Goal: Task Accomplishment & Management: Use online tool/utility

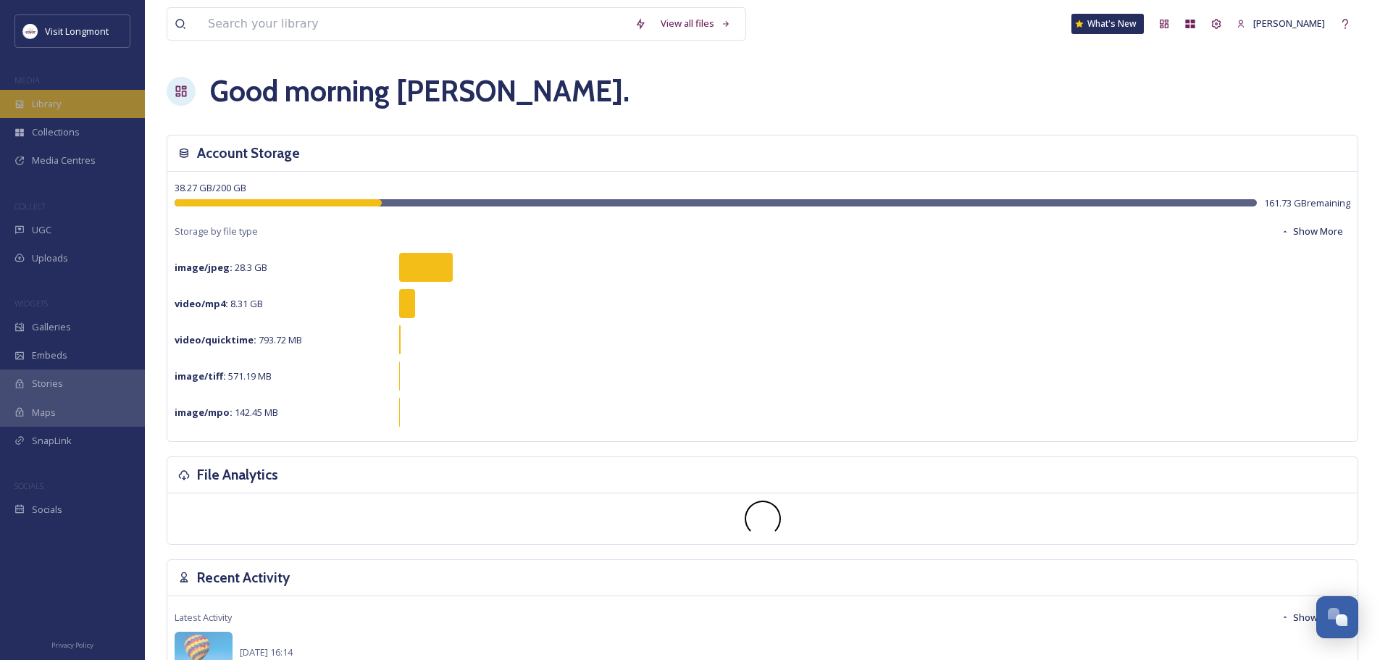
click at [46, 105] on span "Library" at bounding box center [46, 104] width 29 height 14
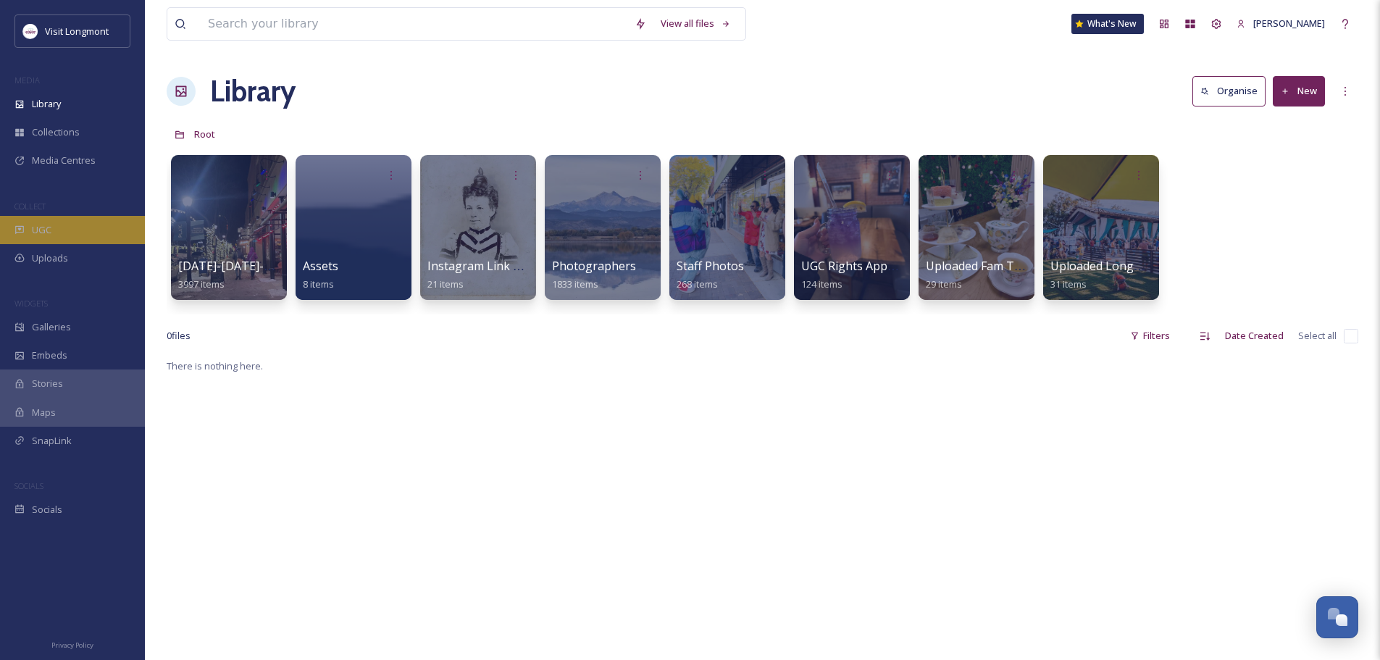
click at [41, 226] on span "UGC" at bounding box center [42, 230] width 20 height 14
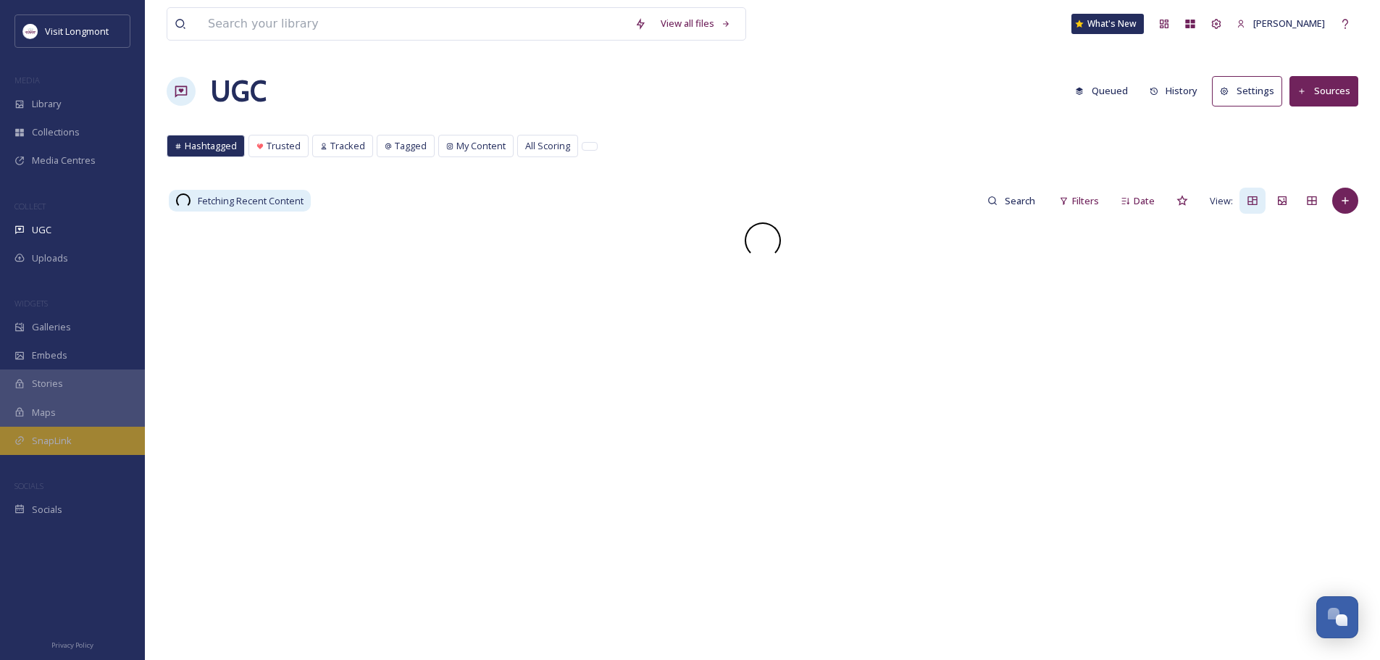
click at [42, 445] on span "SnapLink" at bounding box center [52, 441] width 40 height 14
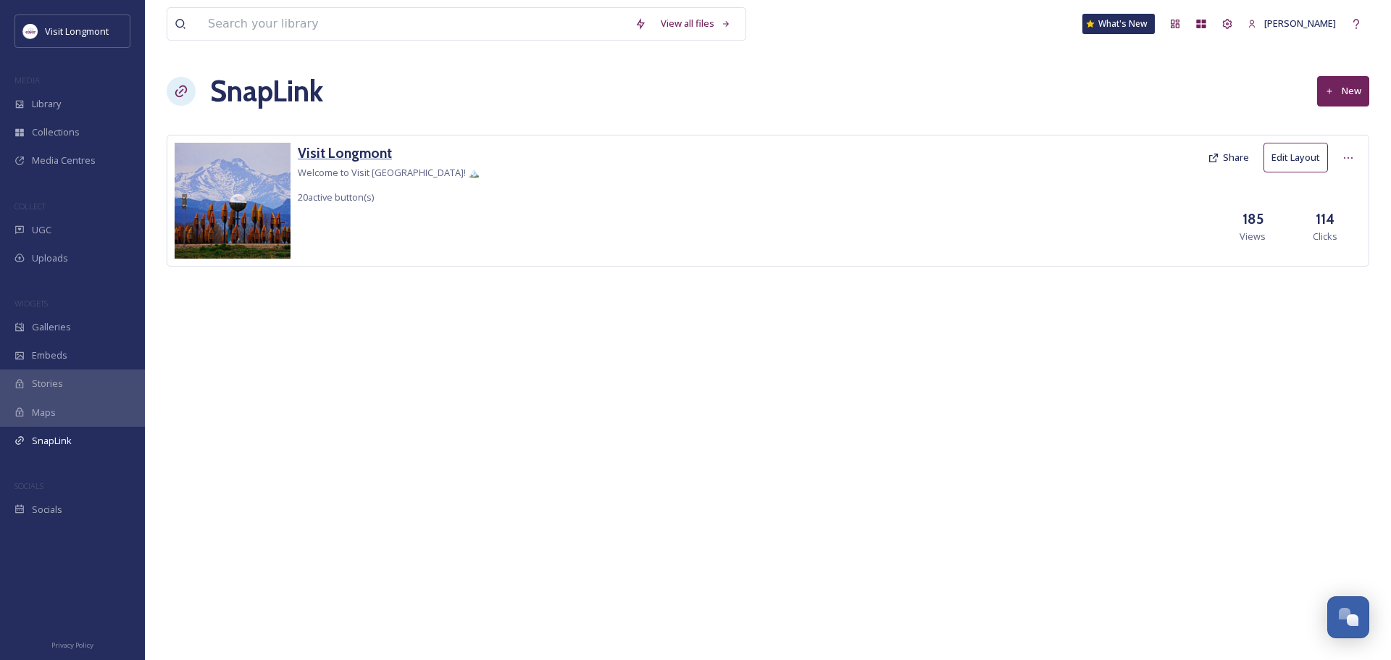
click at [317, 153] on h3 "Visit Longmont" at bounding box center [389, 153] width 182 height 21
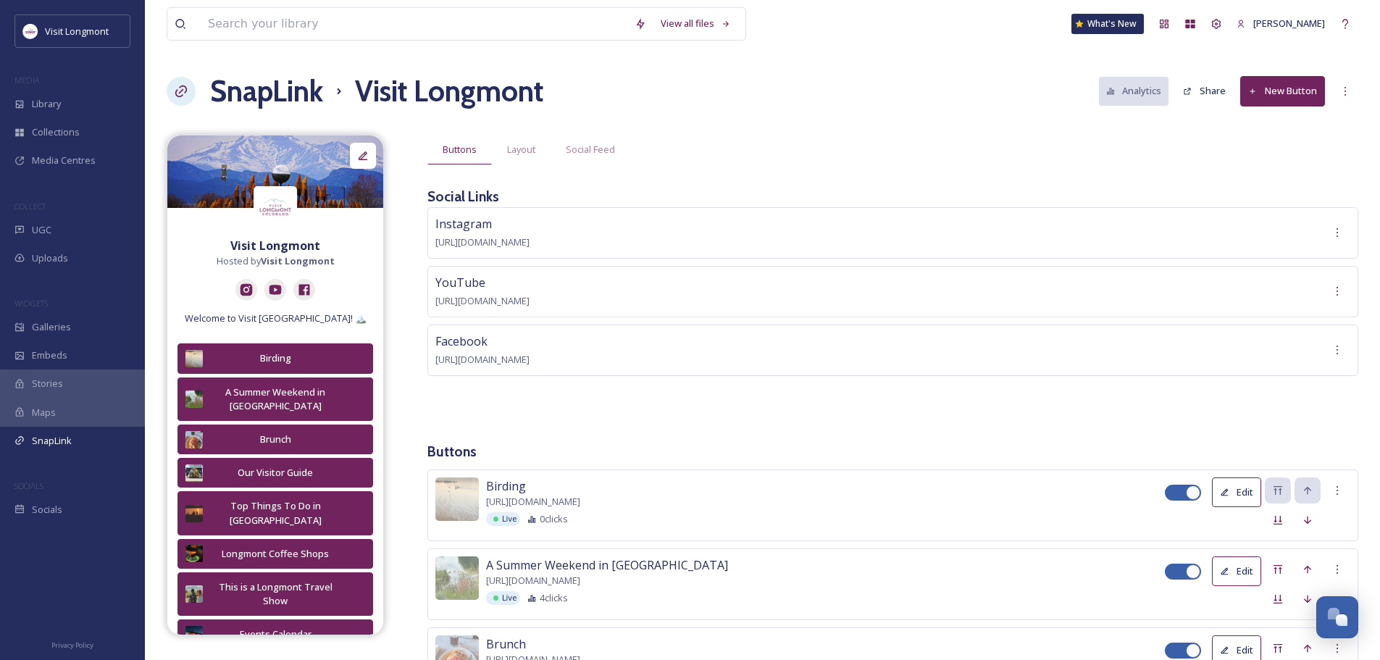
click at [1270, 87] on button "New Button" at bounding box center [1283, 91] width 85 height 30
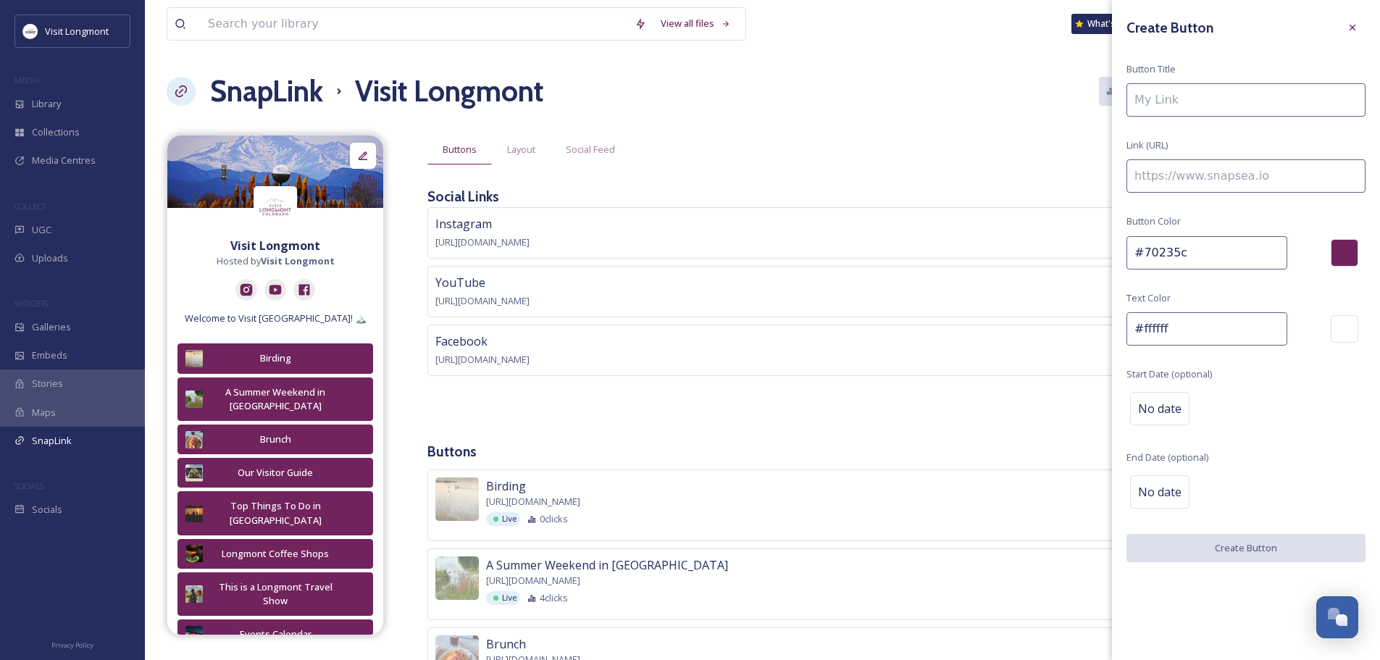
click at [1185, 99] on input at bounding box center [1246, 99] width 239 height 33
type input "P"
type input "Dog Friendly Trips"
click at [1180, 173] on input at bounding box center [1246, 175] width 239 height 33
paste input "[URL][DOMAIN_NAME]"
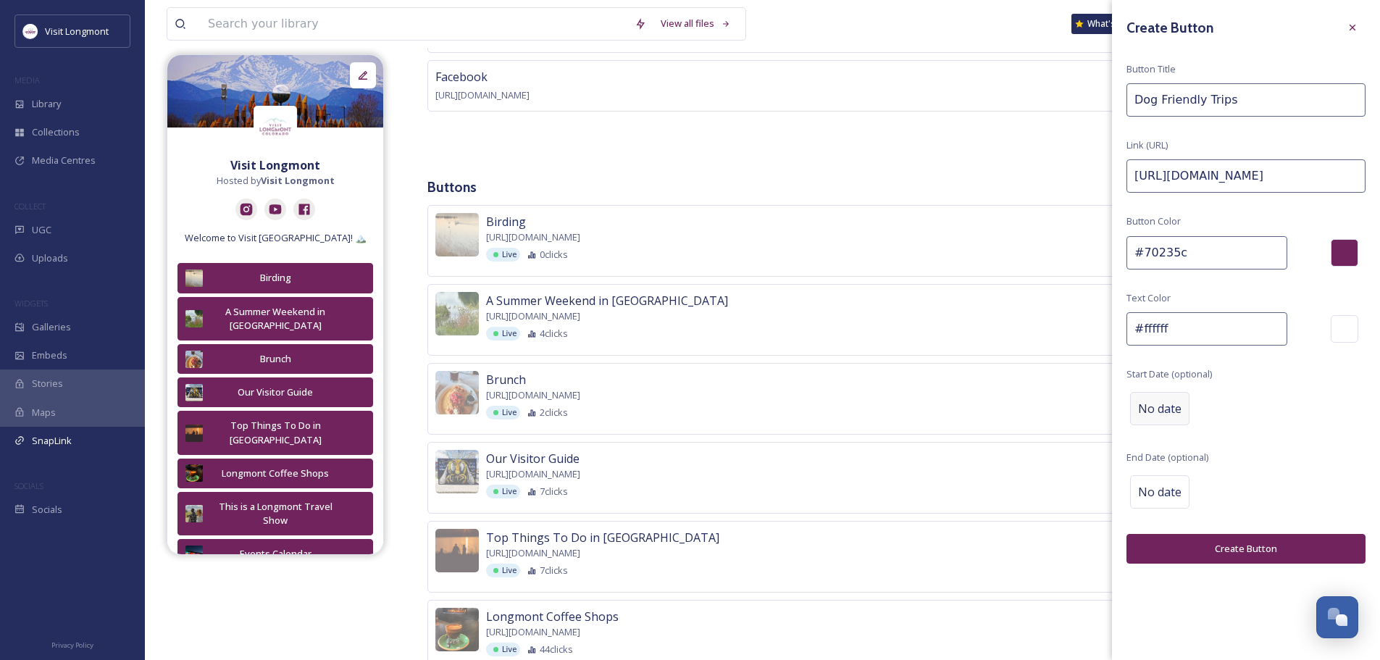
scroll to position [290, 0]
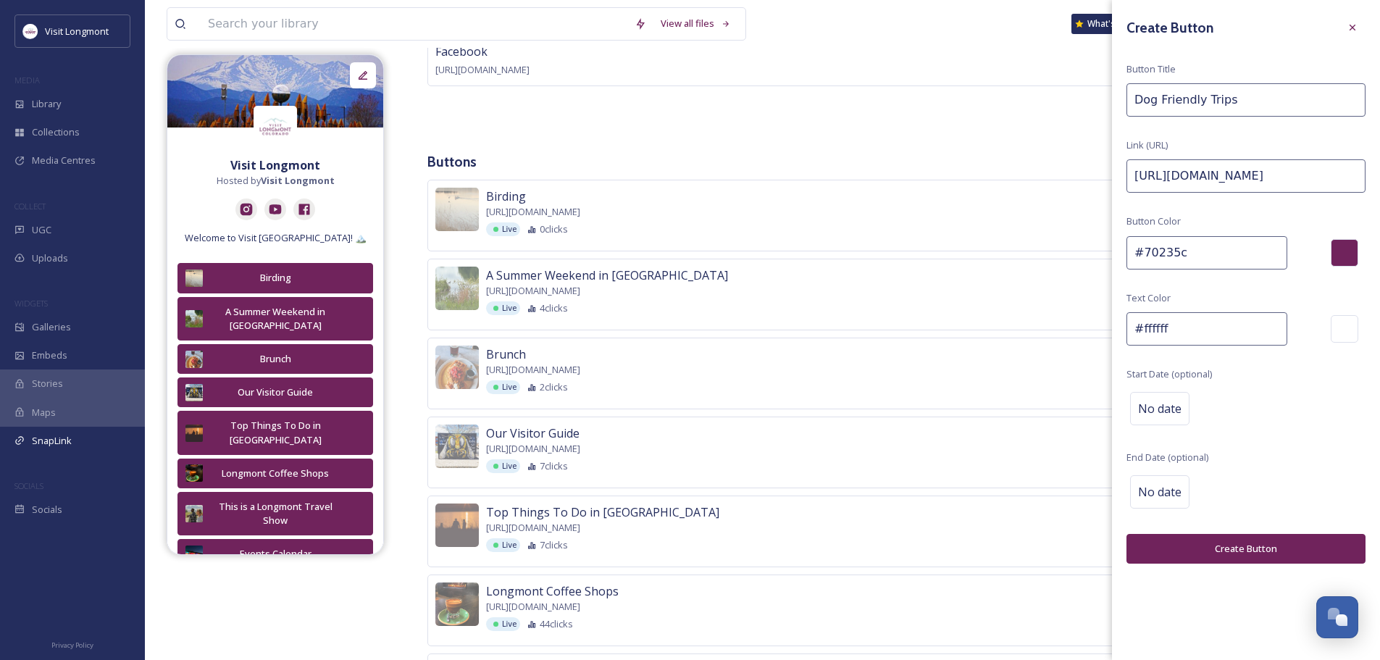
type input "[URL][DOMAIN_NAME]"
click at [1263, 550] on button "Create Button" at bounding box center [1246, 549] width 239 height 30
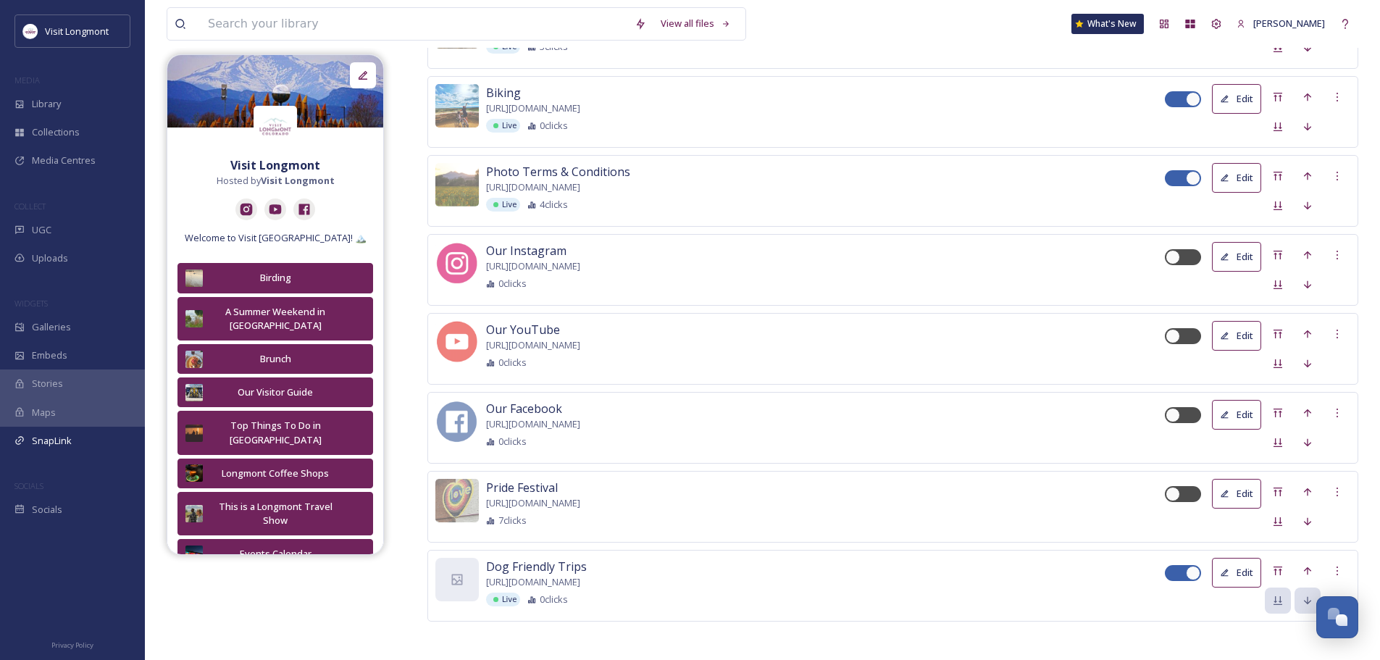
scroll to position [1897, 0]
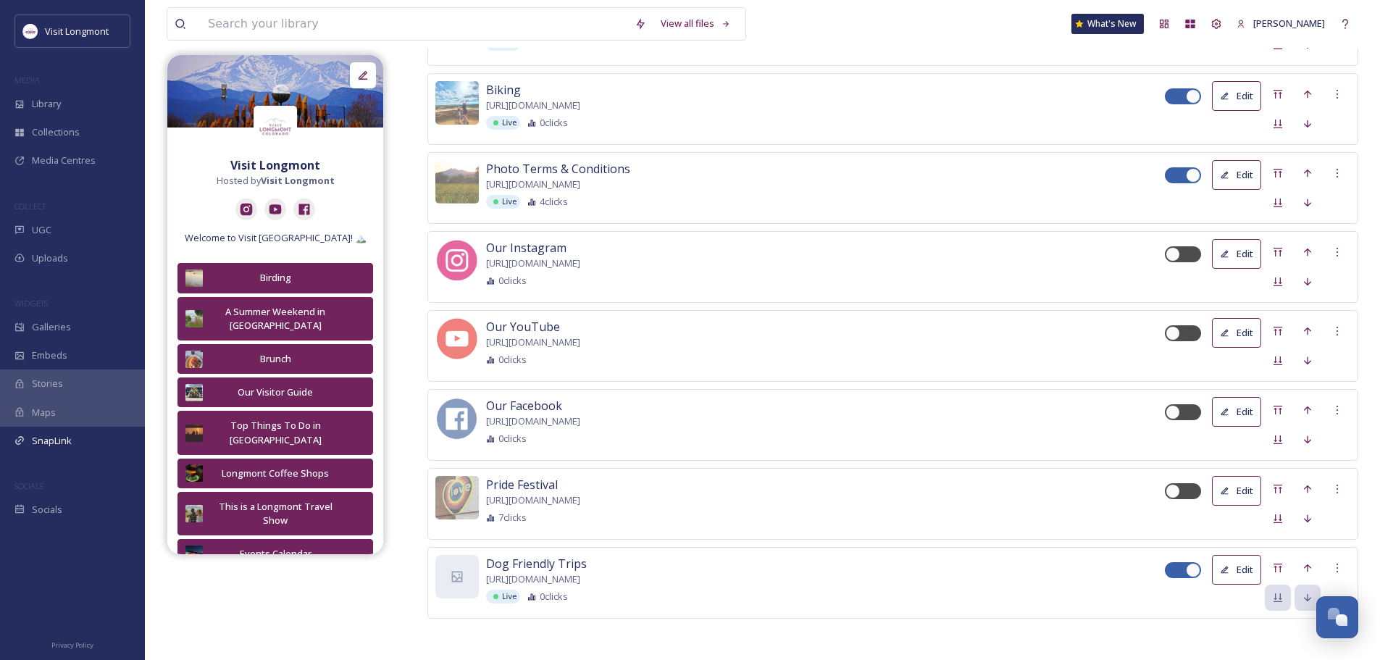
click at [1238, 571] on button "Edit" at bounding box center [1236, 570] width 49 height 30
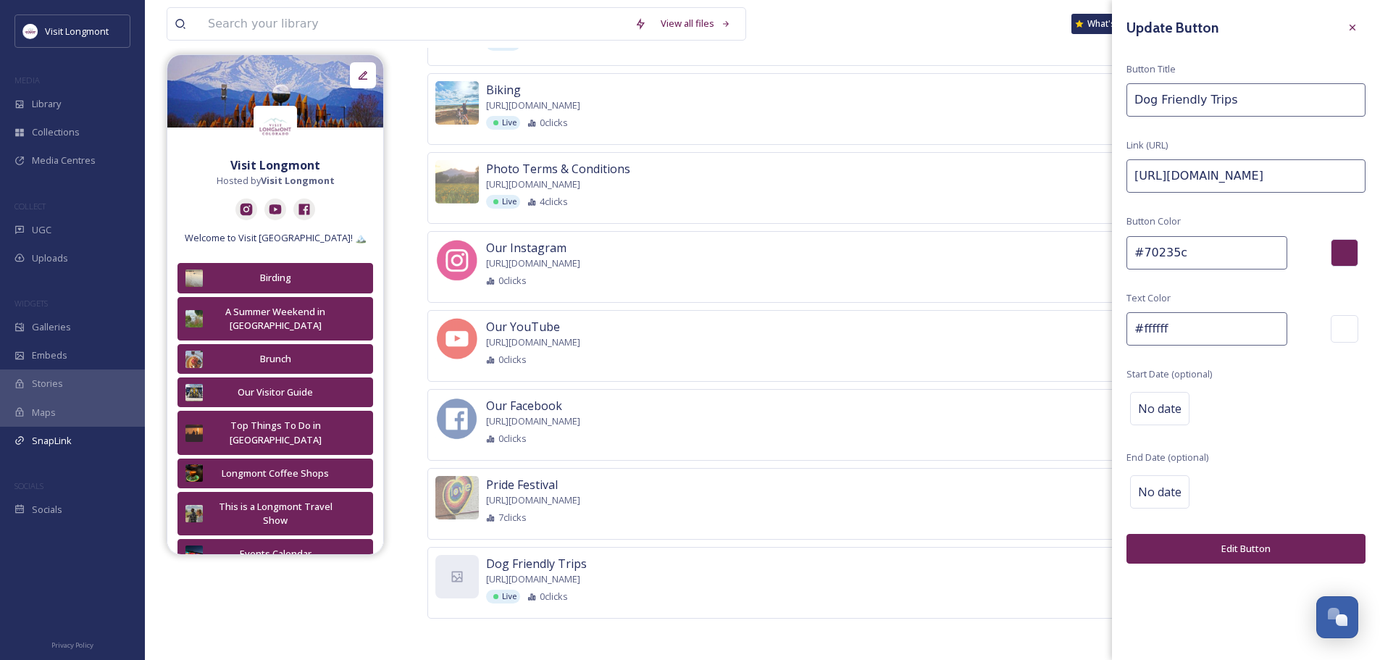
click at [1231, 552] on button "Edit Button" at bounding box center [1246, 549] width 239 height 30
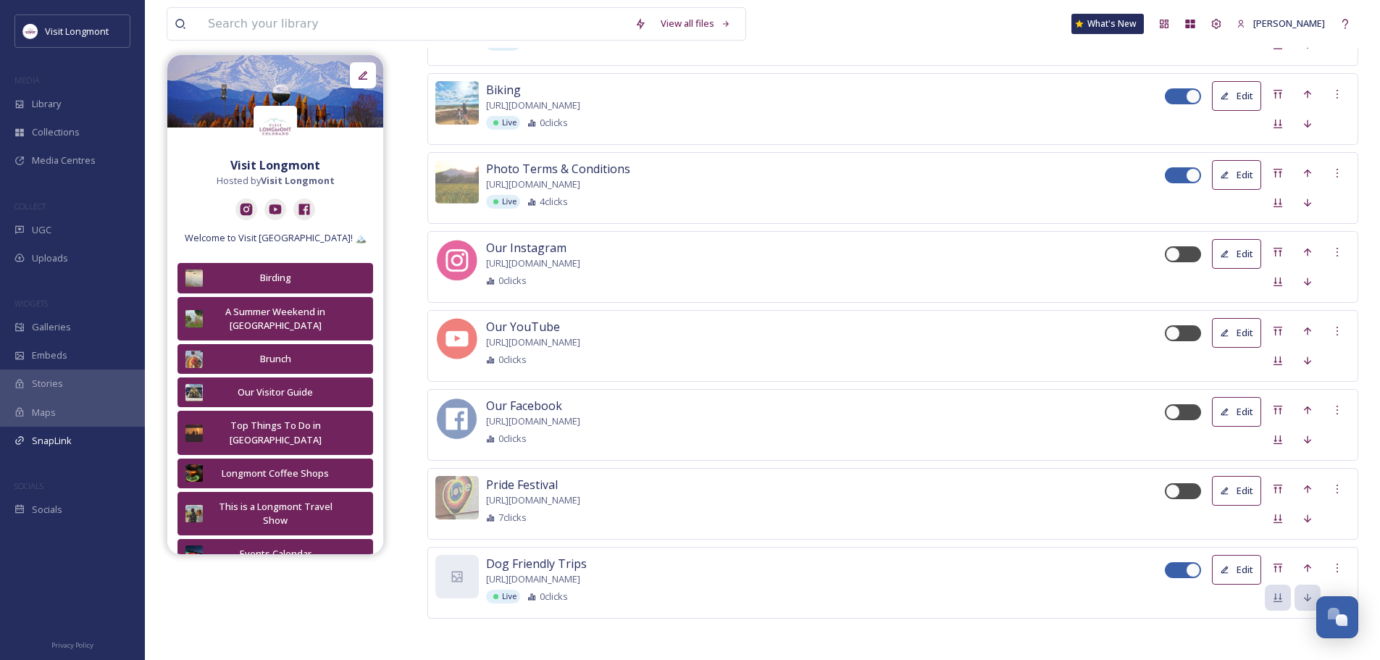
click at [1228, 569] on icon at bounding box center [1224, 569] width 9 height 9
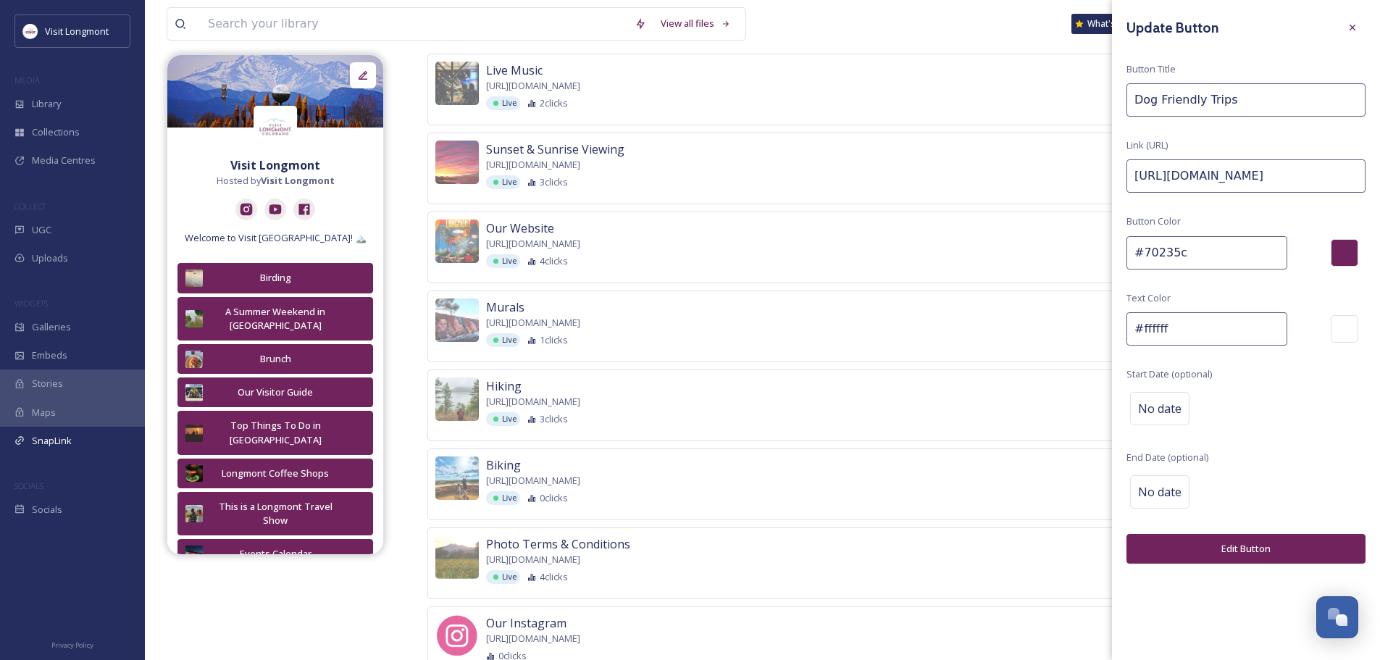
scroll to position [1667, 0]
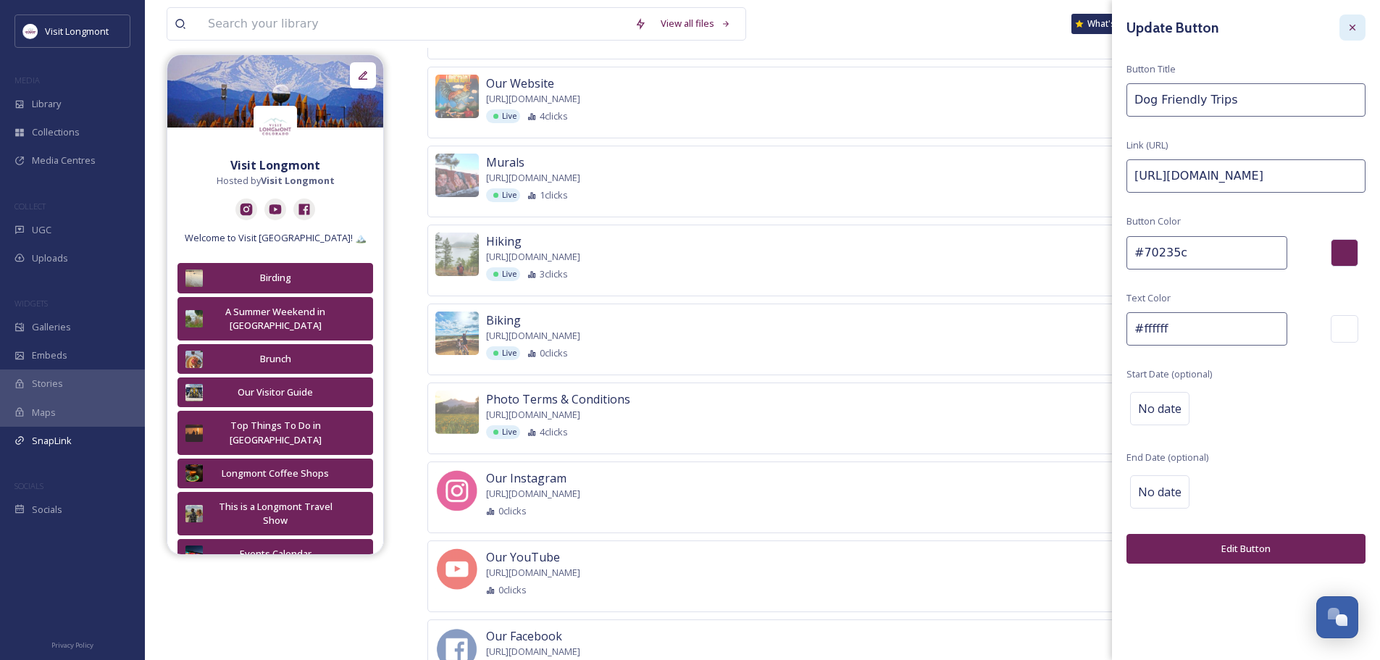
click at [1351, 25] on icon at bounding box center [1353, 28] width 6 height 6
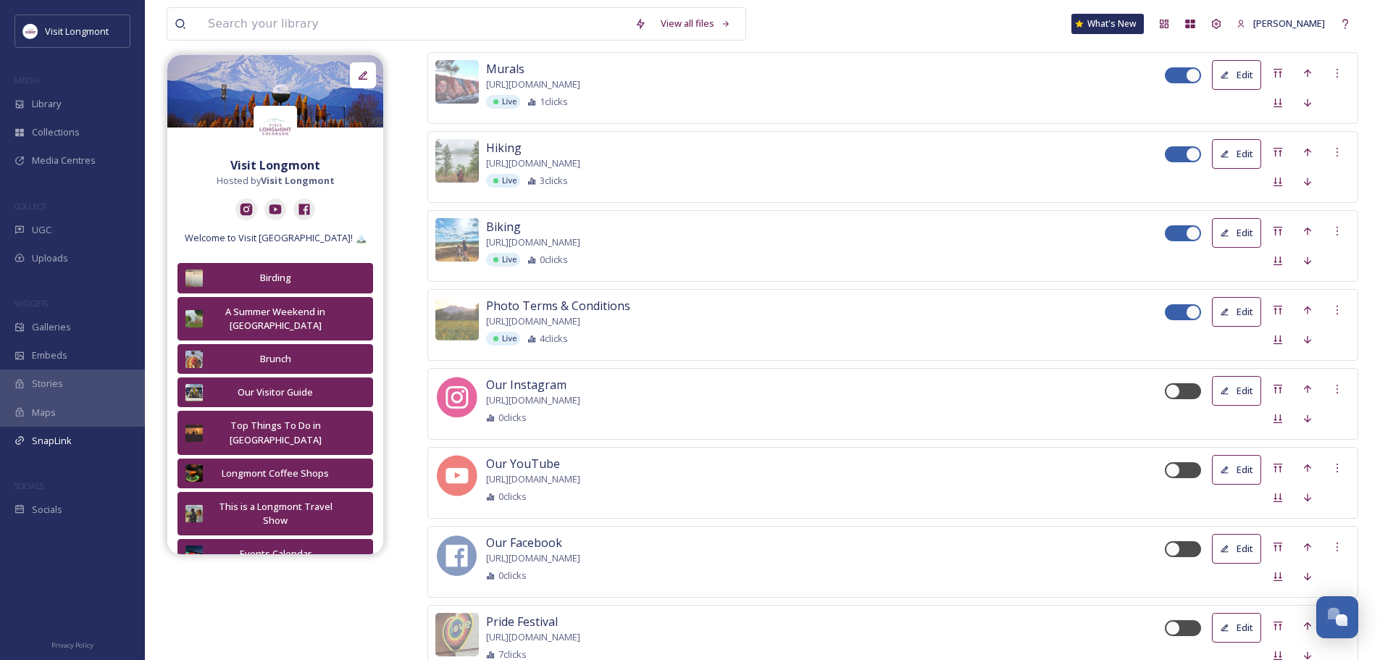
scroll to position [1897, 0]
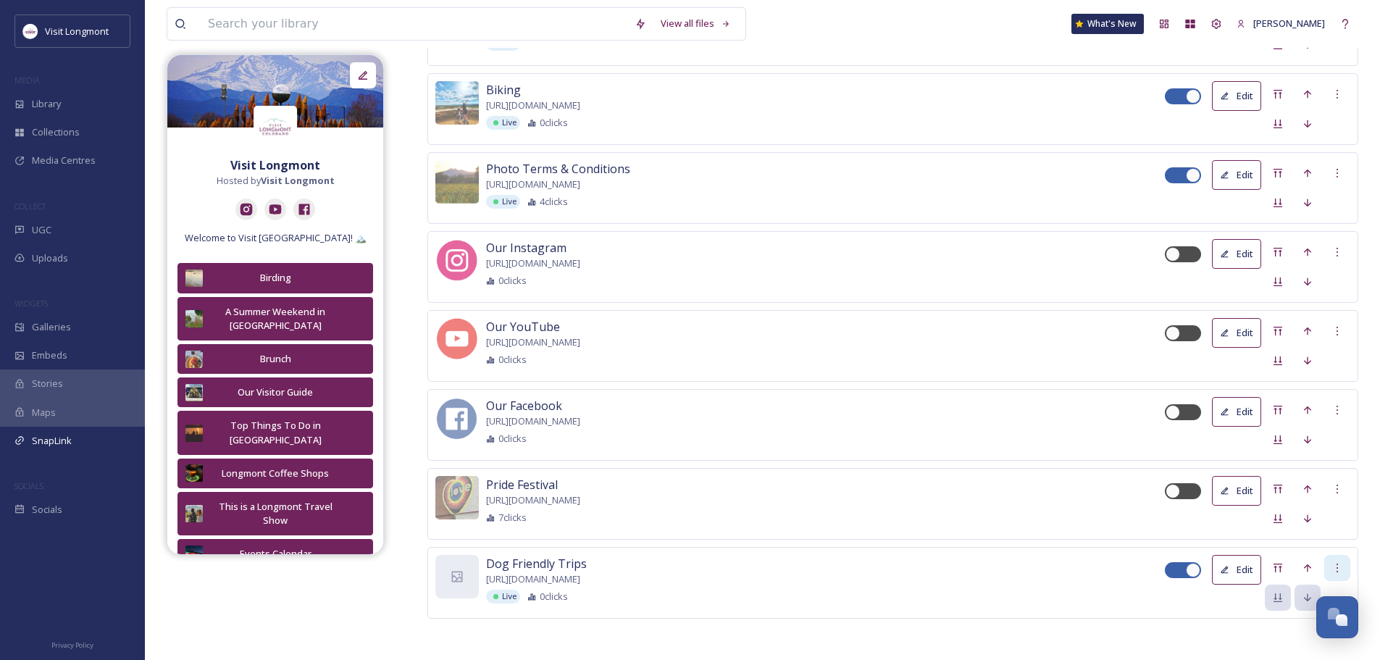
click at [1337, 565] on icon at bounding box center [1338, 568] width 12 height 12
click at [955, 596] on div "Live 0 clicks" at bounding box center [825, 597] width 679 height 14
click at [1229, 567] on icon at bounding box center [1224, 569] width 9 height 9
click at [832, 107] on div "Biking [URL][DOMAIN_NAME] Live 0 clicks" at bounding box center [825, 105] width 679 height 49
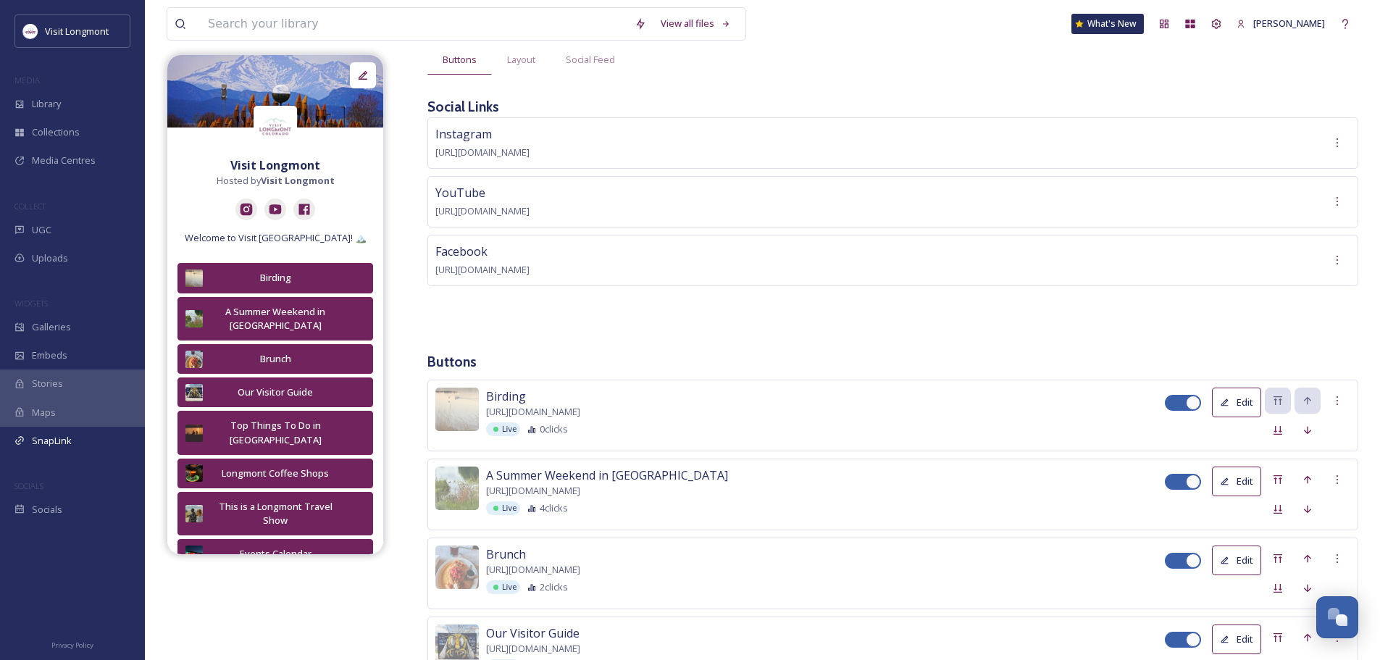
scroll to position [0, 0]
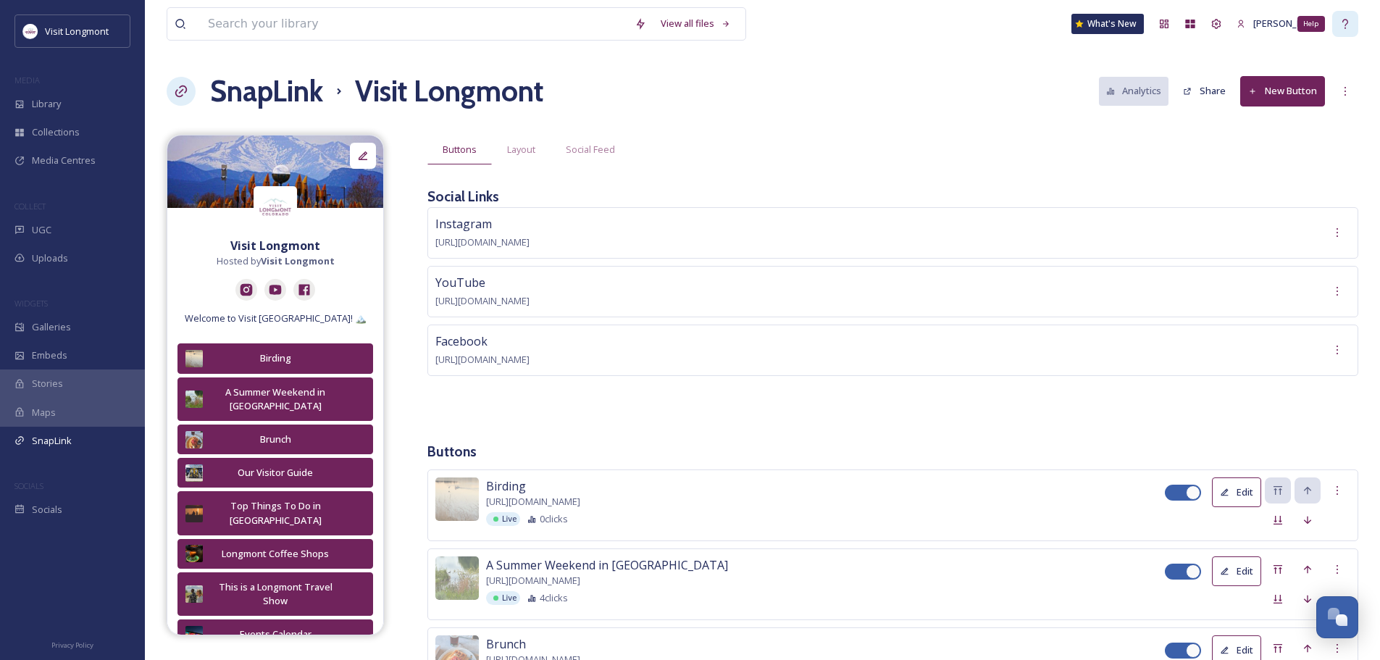
click at [1348, 23] on icon at bounding box center [1346, 23] width 6 height 9
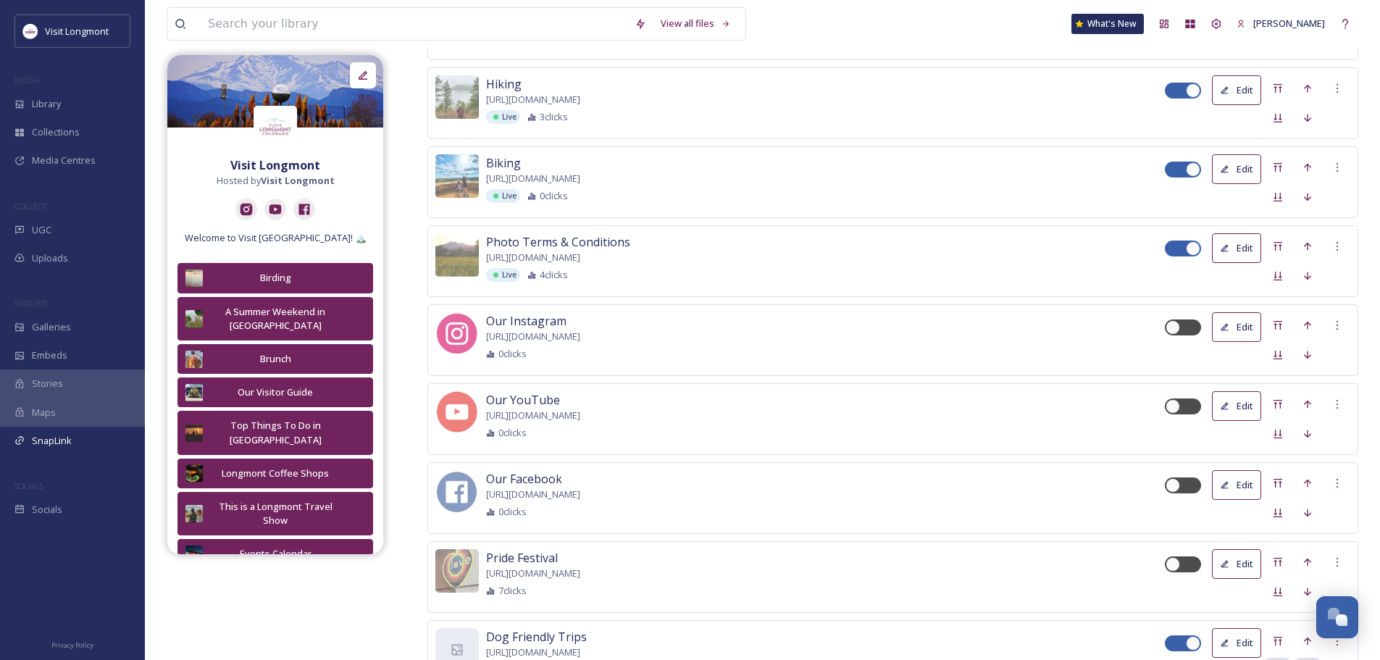
scroll to position [1897, 0]
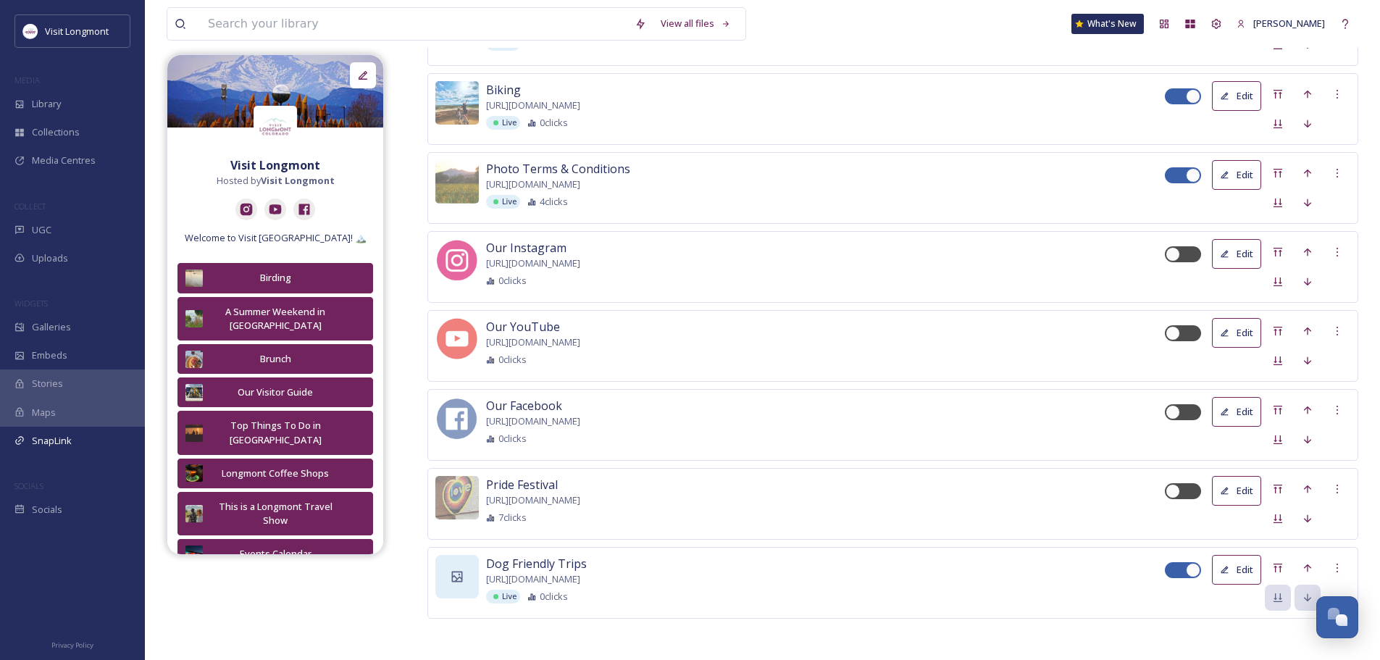
click at [459, 578] on icon at bounding box center [457, 577] width 14 height 14
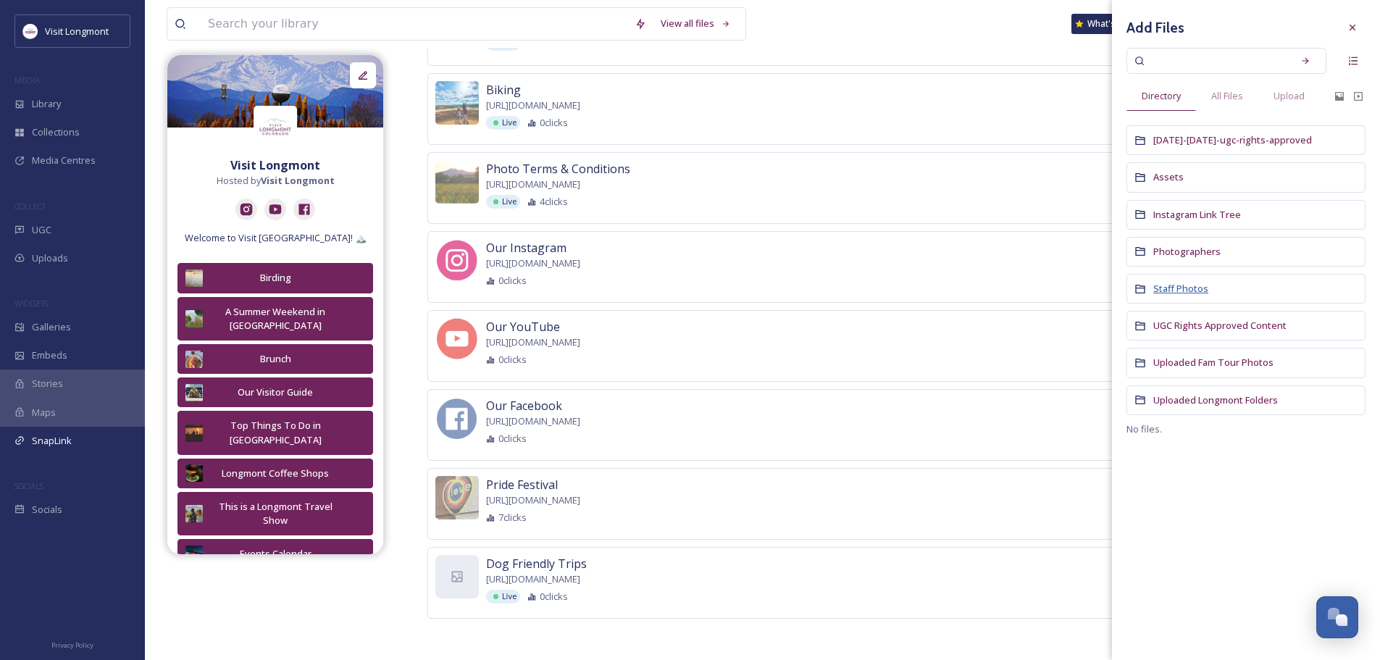
click at [1159, 290] on span "Staff Photos" at bounding box center [1181, 288] width 55 height 13
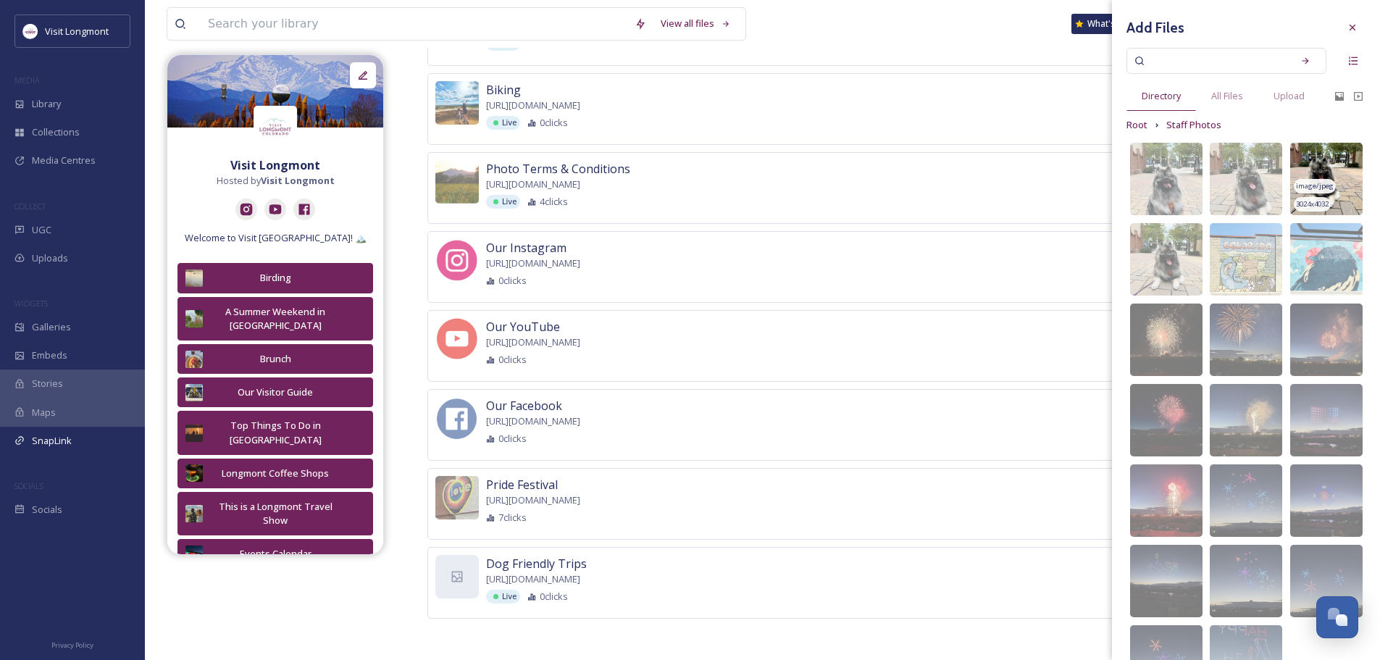
click at [1311, 186] on span "image/jpeg" at bounding box center [1315, 186] width 38 height 10
click at [991, 59] on div "Hiking [URL][DOMAIN_NAME] Live 3 clicks Edit" at bounding box center [893, 30] width 931 height 72
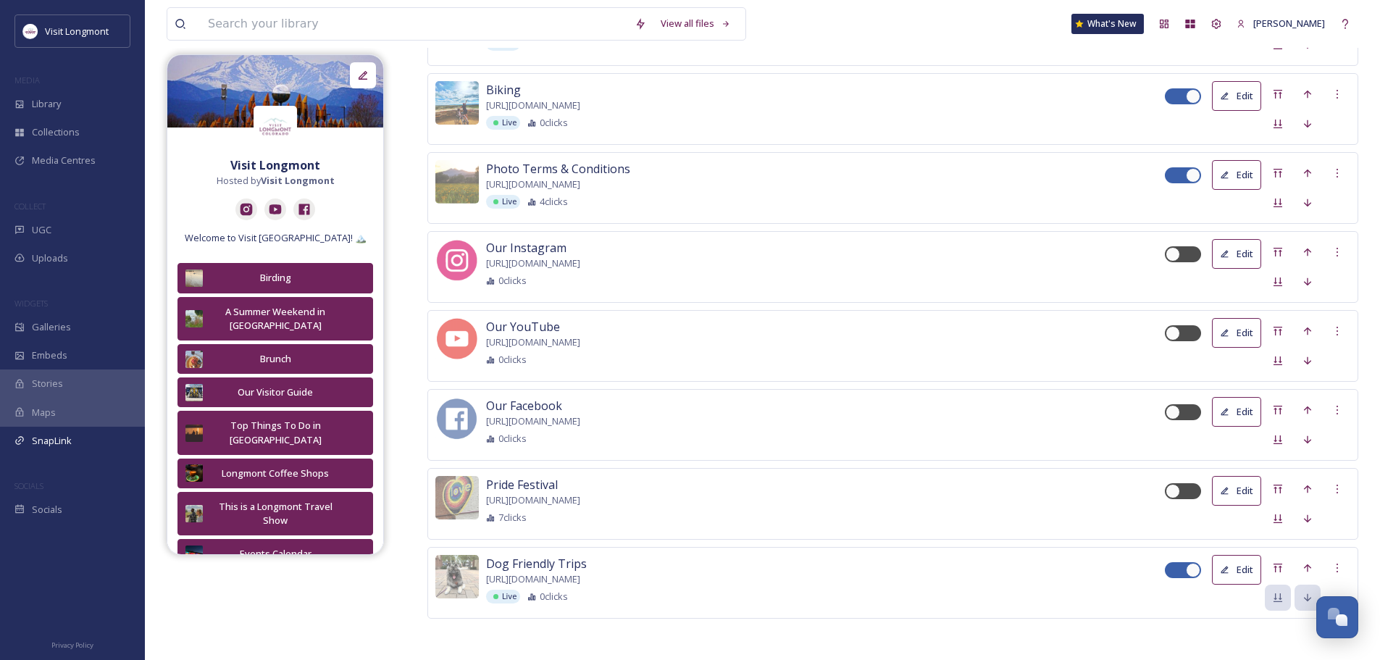
drag, startPoint x: 1101, startPoint y: 575, endPoint x: 1087, endPoint y: 581, distance: 15.9
click at [1087, 581] on div "Dog Friendly Trips [URL][DOMAIN_NAME] Live 0 clicks" at bounding box center [825, 579] width 679 height 49
click at [1280, 564] on icon at bounding box center [1278, 568] width 9 height 9
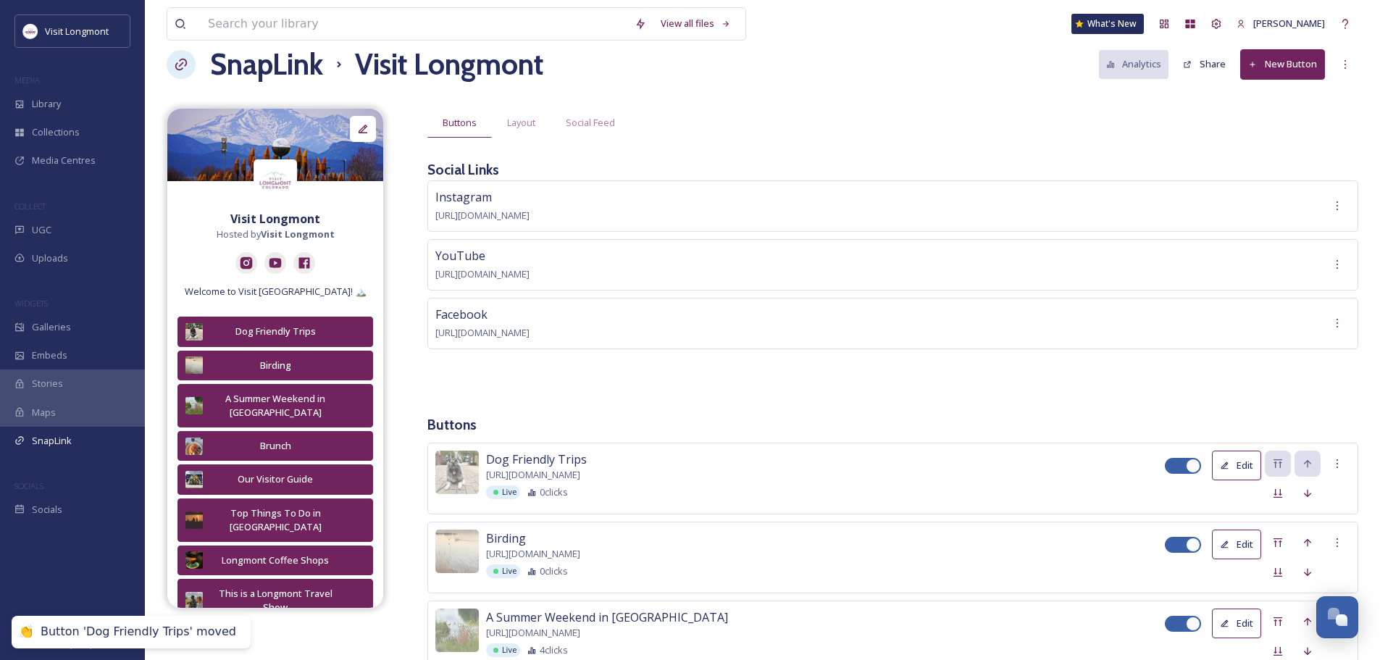
scroll to position [72, 0]
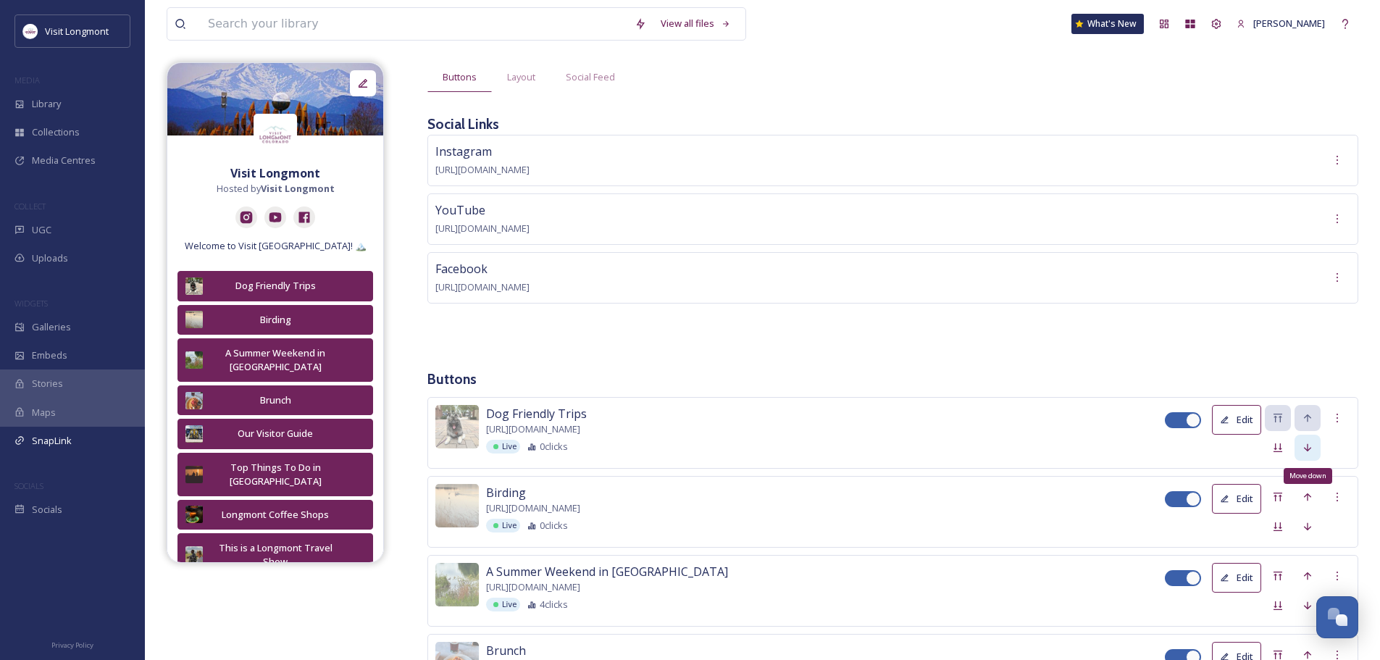
click at [1307, 447] on icon at bounding box center [1308, 448] width 12 height 12
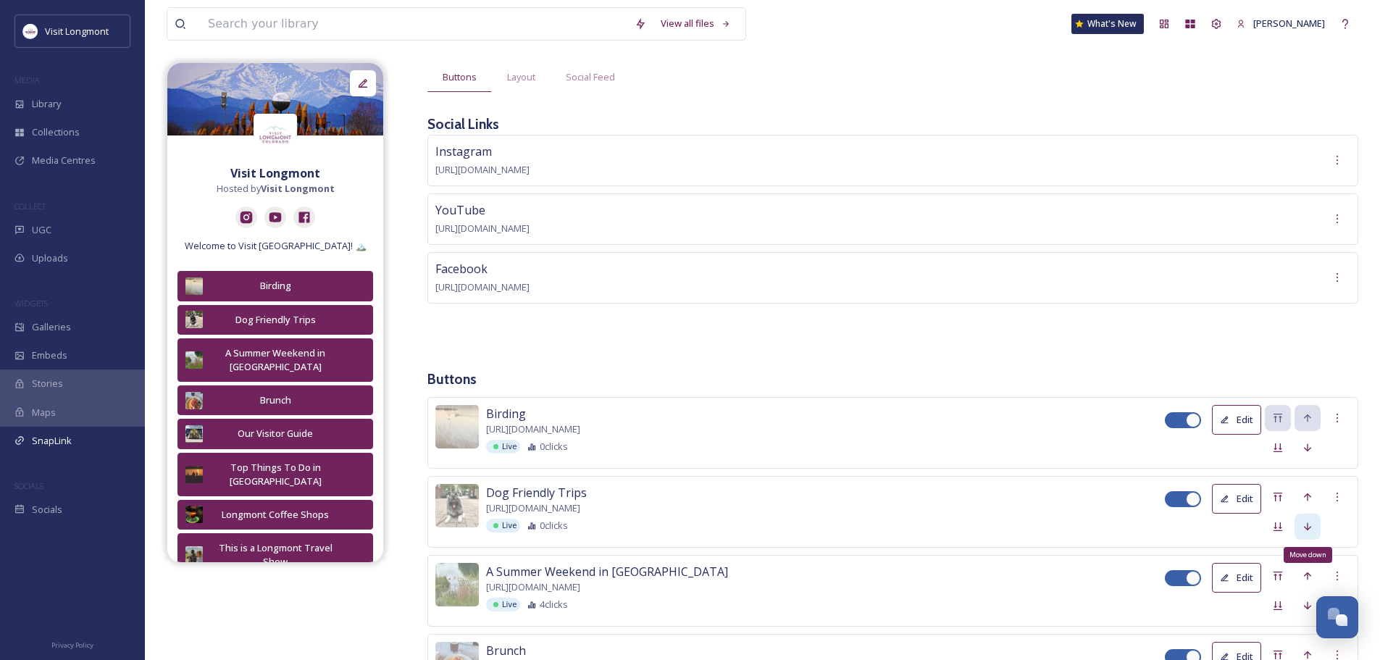
click at [1309, 528] on icon at bounding box center [1308, 527] width 12 height 12
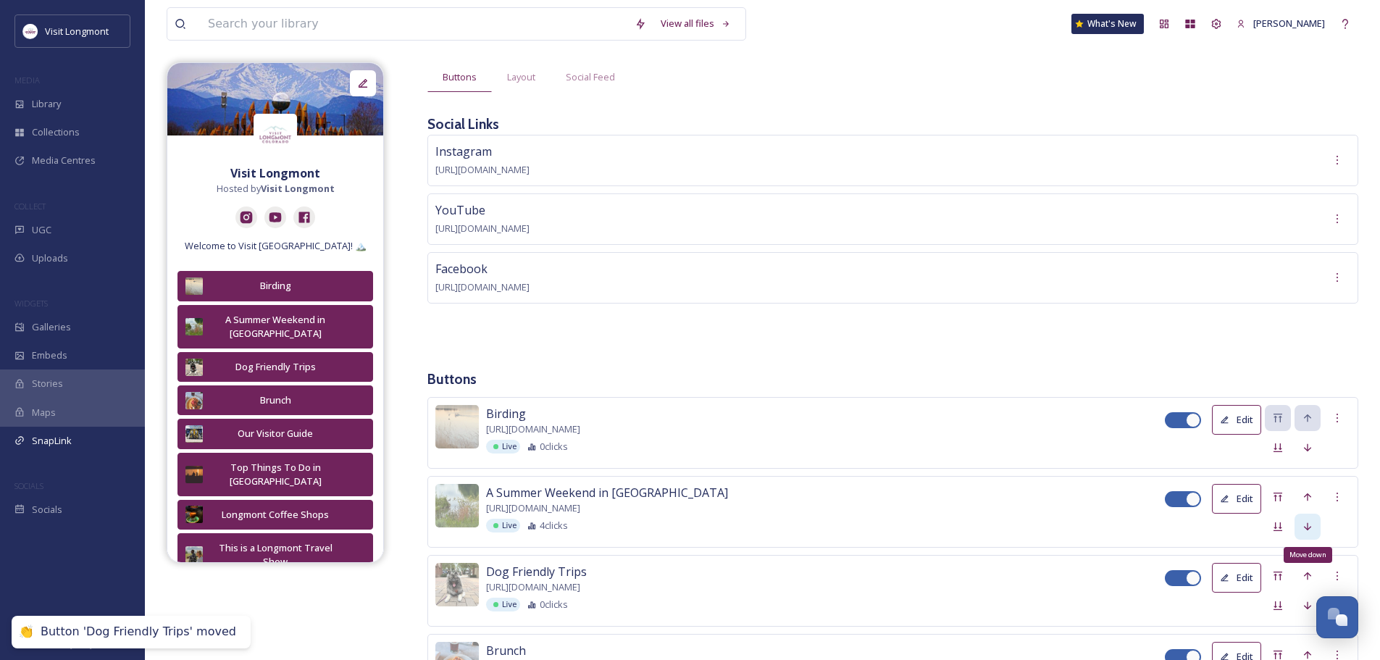
scroll to position [145, 0]
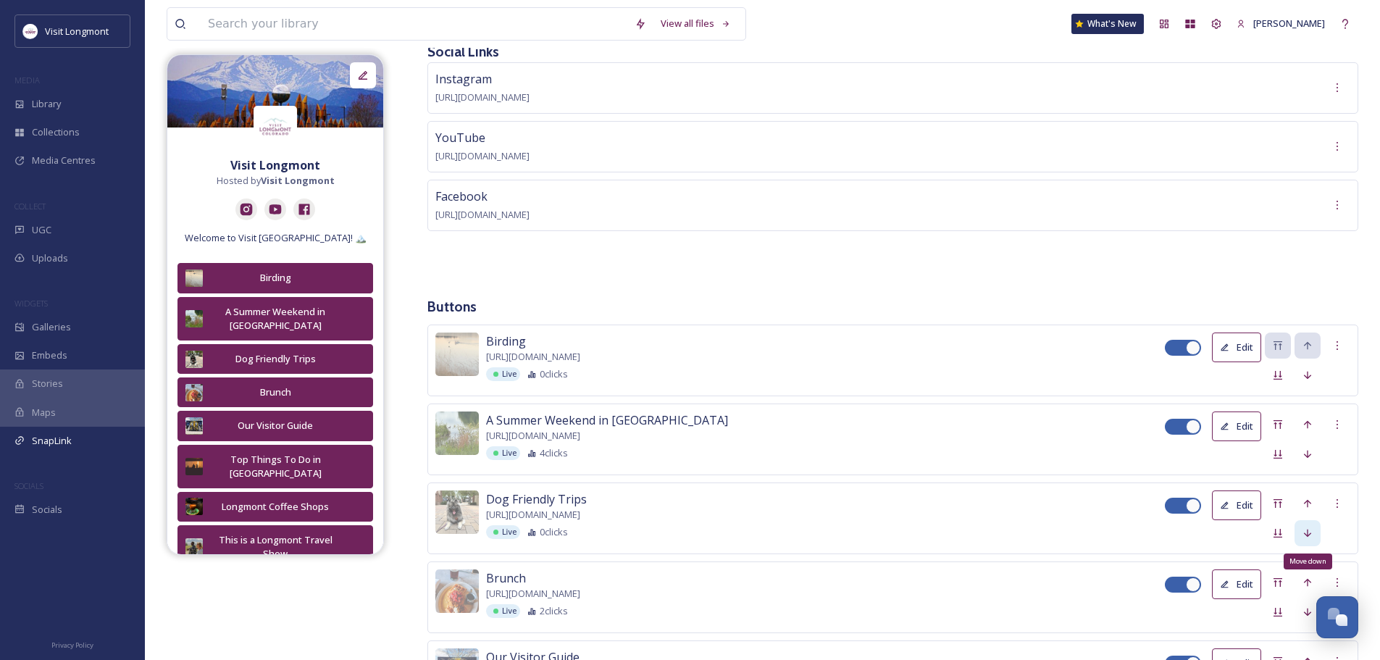
click at [1307, 536] on icon at bounding box center [1308, 534] width 12 height 12
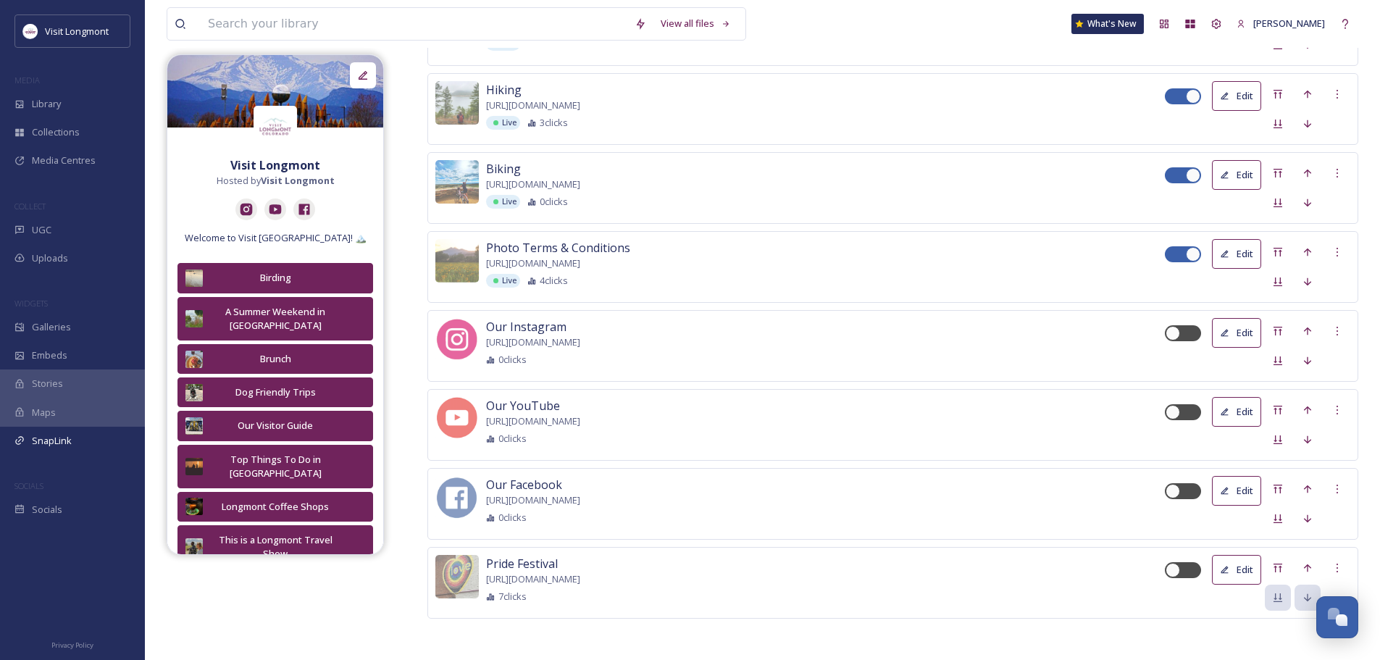
scroll to position [1825, 0]
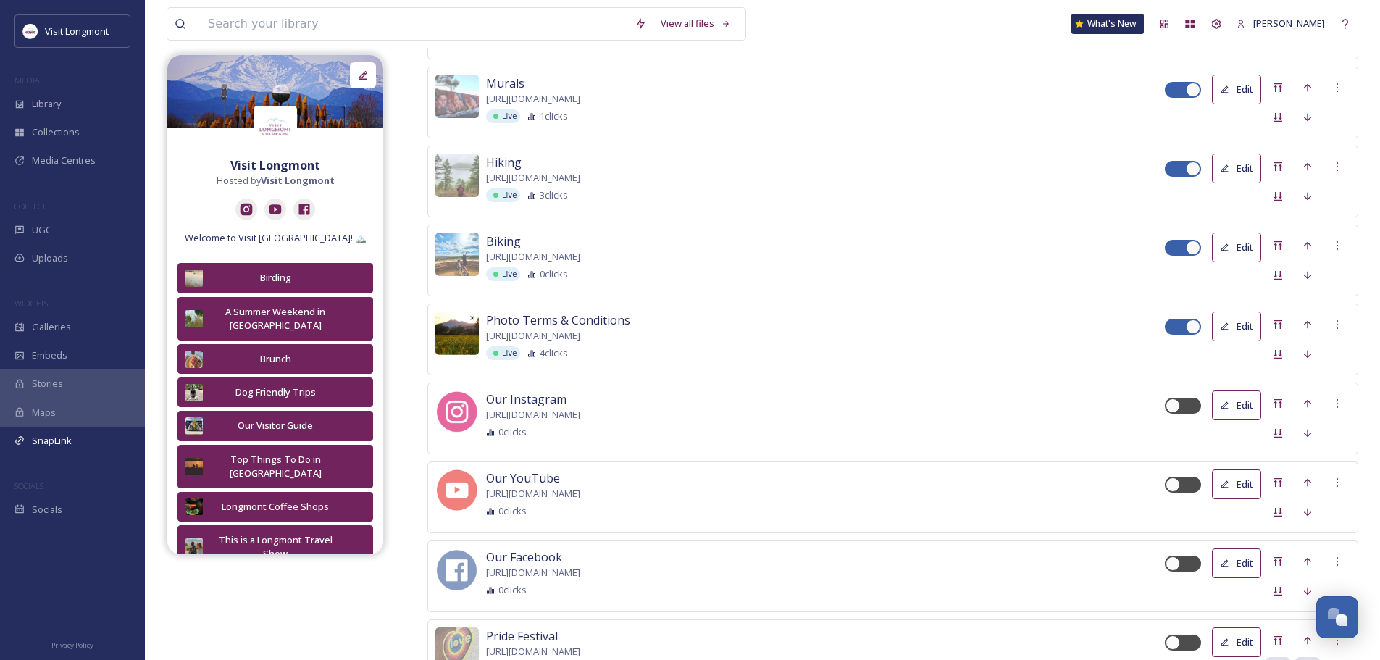
click at [454, 332] on img at bounding box center [457, 333] width 43 height 43
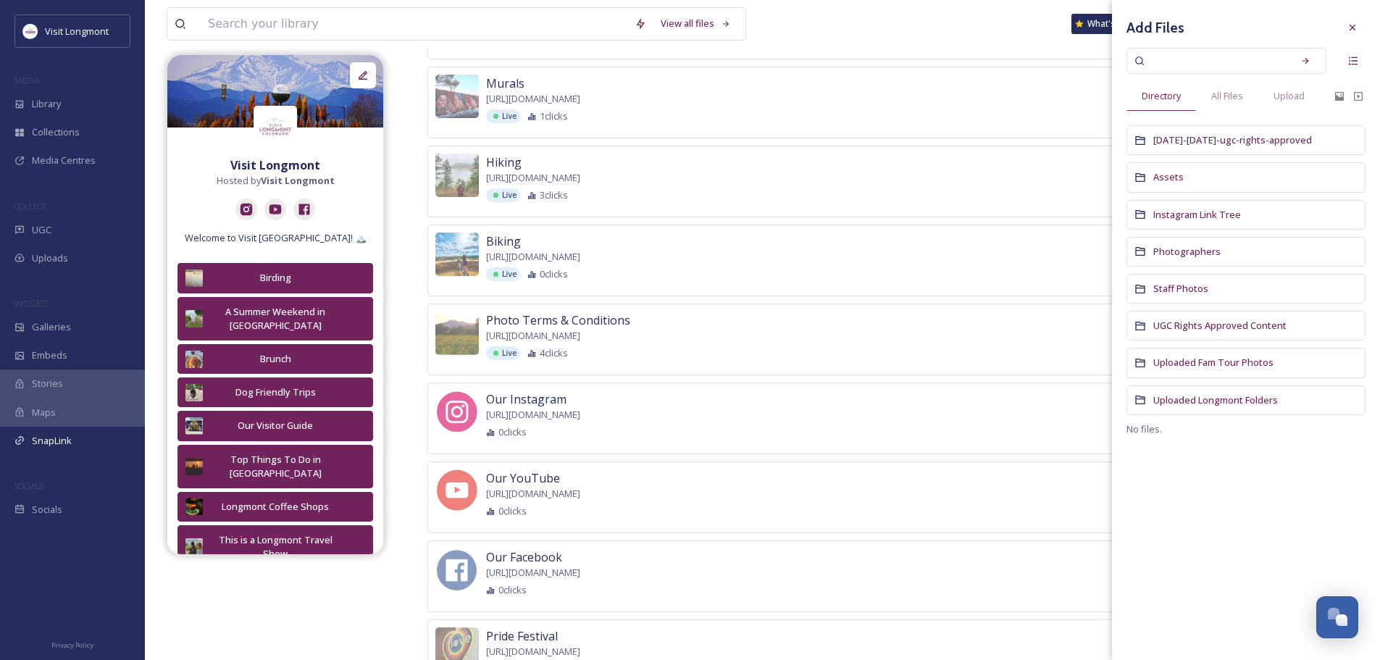
click at [580, 336] on span "[URL][DOMAIN_NAME]" at bounding box center [533, 336] width 94 height 14
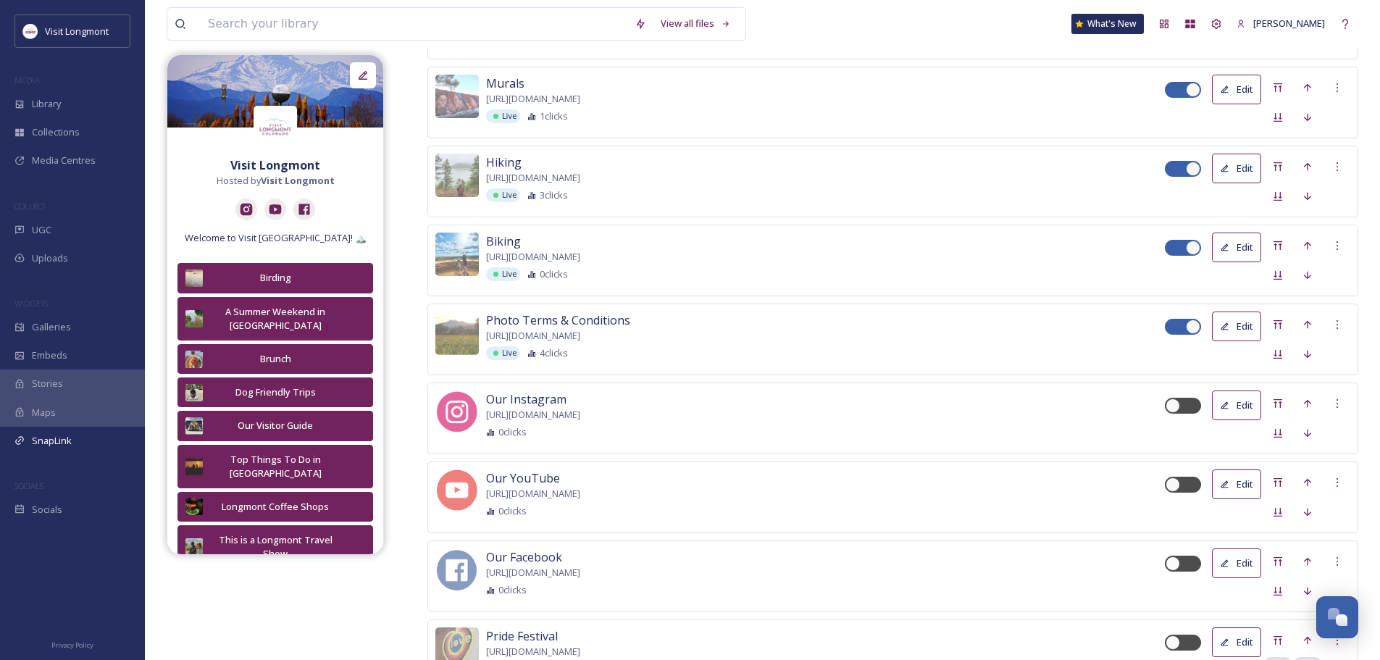
drag, startPoint x: 763, startPoint y: 333, endPoint x: 485, endPoint y: 337, distance: 278.3
click at [485, 337] on div "Photo Terms & Conditions [URL][DOMAIN_NAME] Live 4 clicks Edit" at bounding box center [893, 340] width 931 height 72
copy span "[URL][DOMAIN_NAME]"
